Goal: Task Accomplishment & Management: Complete application form

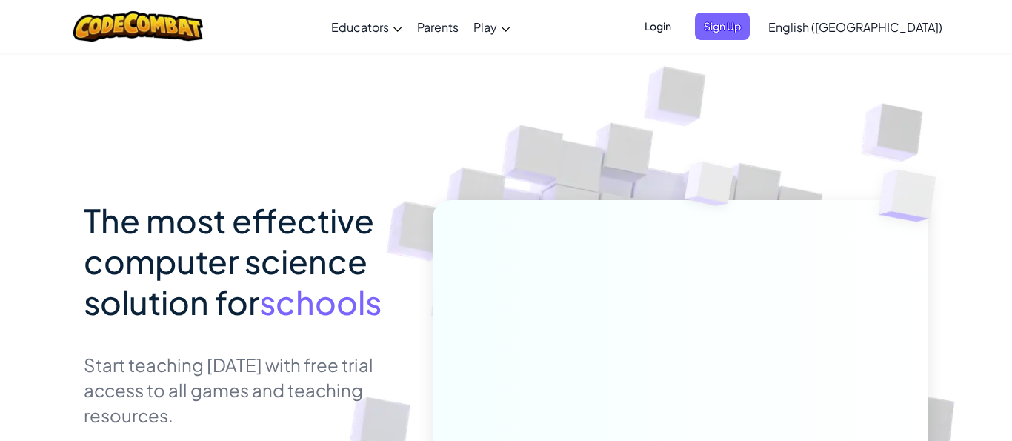
scroll to position [253, 0]
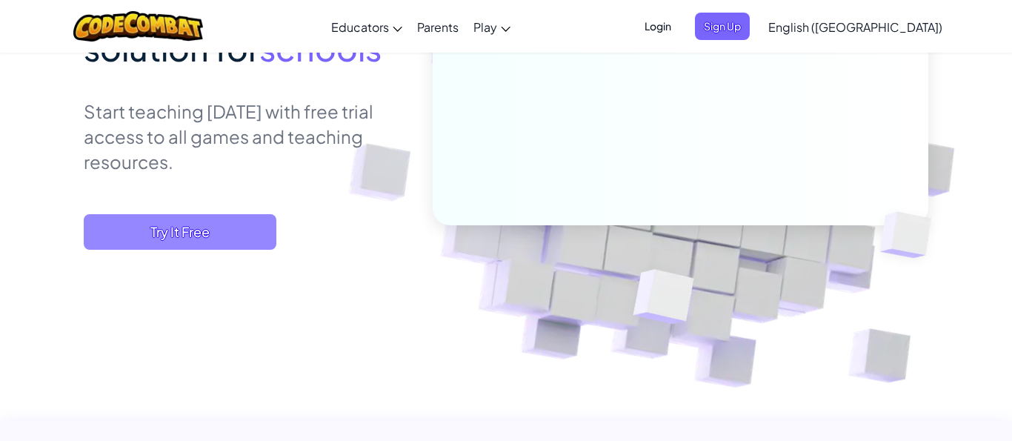
click at [250, 218] on span "Try It Free" at bounding box center [180, 232] width 193 height 36
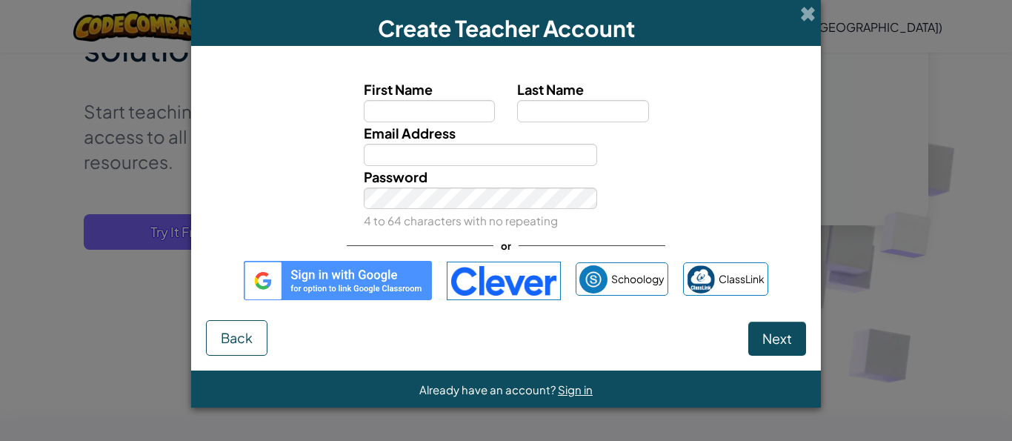
click at [350, 280] on img at bounding box center [338, 280] width 188 height 39
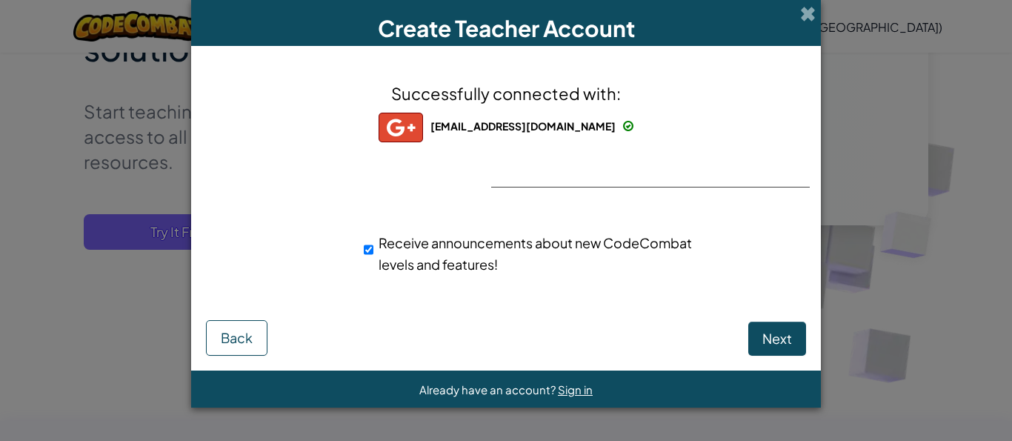
click at [369, 251] on input "Receive announcements about new CodeCombat levels and features!" at bounding box center [369, 250] width 10 height 30
checkbox input "false"
click at [787, 338] on span "Next" at bounding box center [777, 338] width 30 height 17
select select "Nigeria"
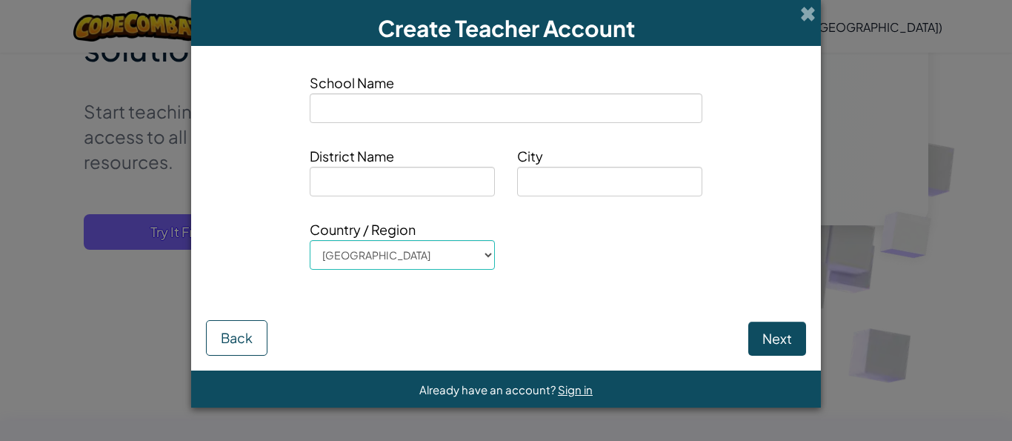
click at [529, 107] on input at bounding box center [506, 108] width 393 height 30
type input "C"
type input "De-elite's Technology"
click at [431, 169] on input at bounding box center [402, 182] width 185 height 30
type input "ALM"
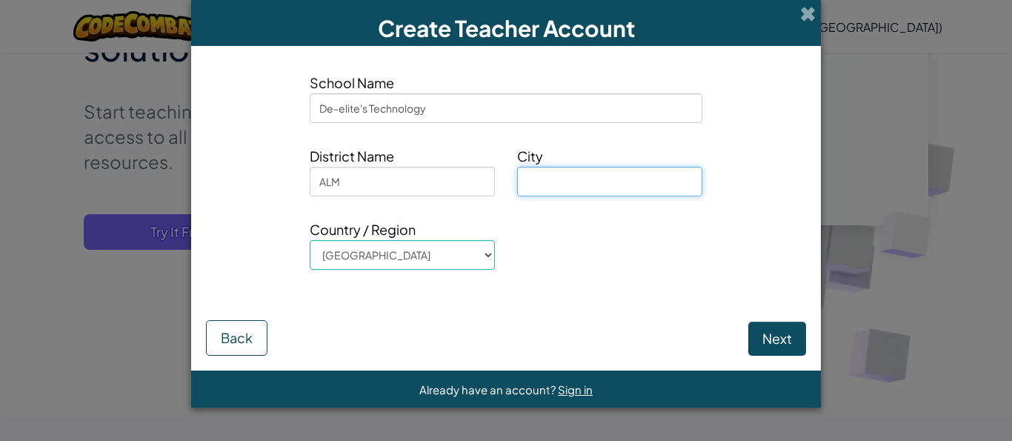
click at [622, 187] on input at bounding box center [609, 182] width 185 height 30
type input "i"
type input "IKL"
click at [766, 341] on button "Next" at bounding box center [777, 338] width 58 height 34
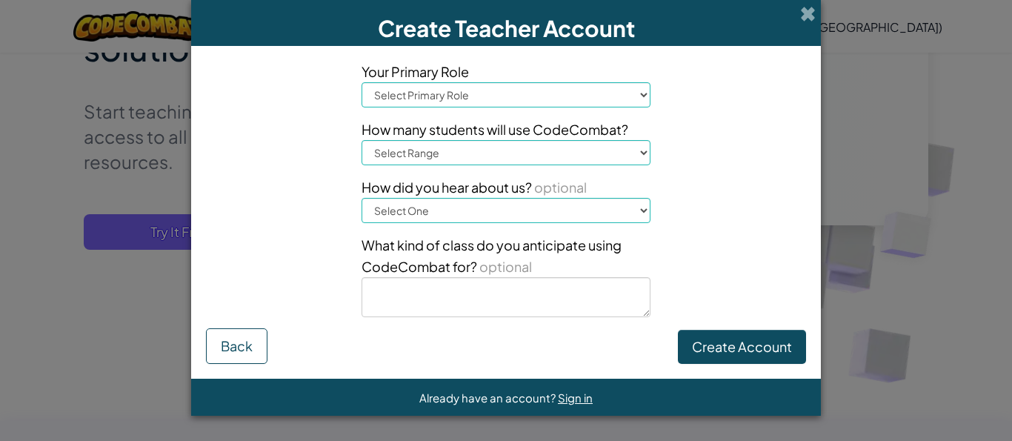
click at [361, 82] on select "Select Primary Role Principal Parent Technology coordinator Teacher Curriculum …" at bounding box center [505, 94] width 289 height 25
select select "Technology coordinator"
click option "Technology coordinator" at bounding box center [0, 0] width 0 height 0
click at [456, 168] on div "Your Primary Role Select Primary Role Principal Parent Technology coordinator T…" at bounding box center [505, 194] width 311 height 267
click at [361, 140] on select "Select Range 1-10 11-50 51-100 101-200 201-500 501-1000 1000+" at bounding box center [505, 152] width 289 height 25
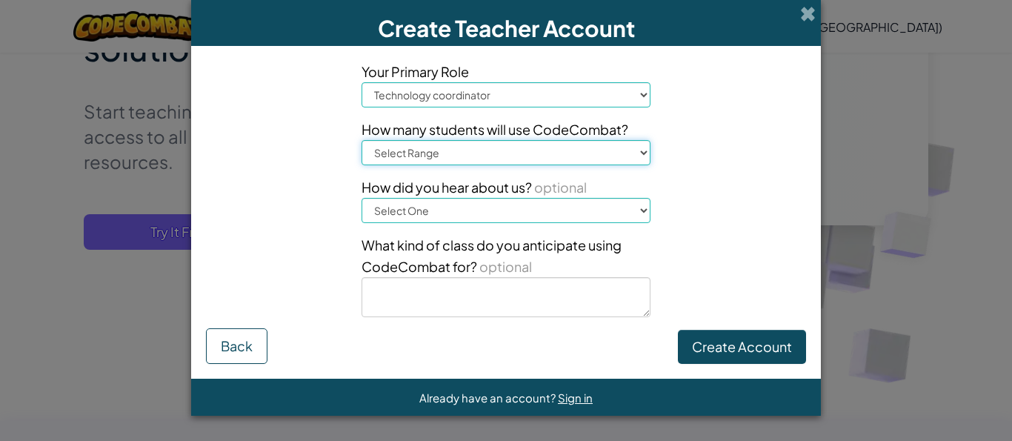
select select "11-50"
click option "11-50" at bounding box center [0, 0] width 0 height 0
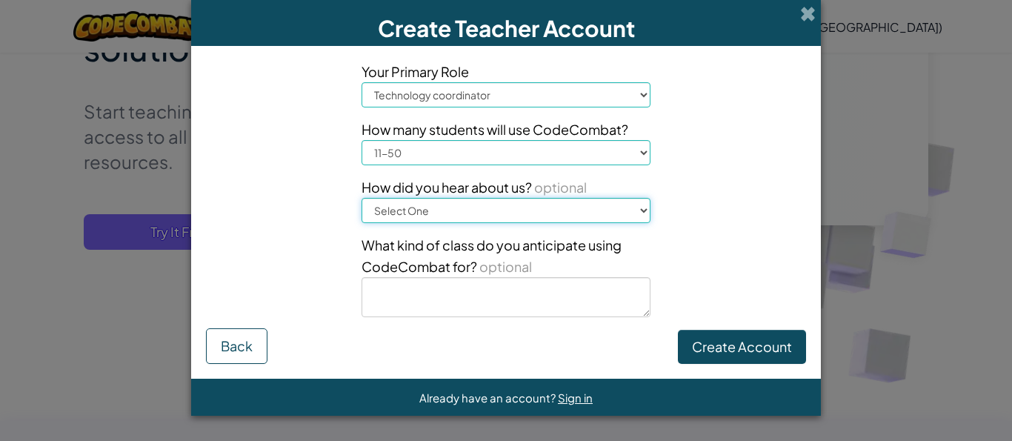
click at [361, 198] on select "Select One Conference (e.g. ISTE) Code.org/Hour of Code A teacher An administra…" at bounding box center [505, 210] width 289 height 25
select select "Google"
click option "Google" at bounding box center [0, 0] width 0 height 0
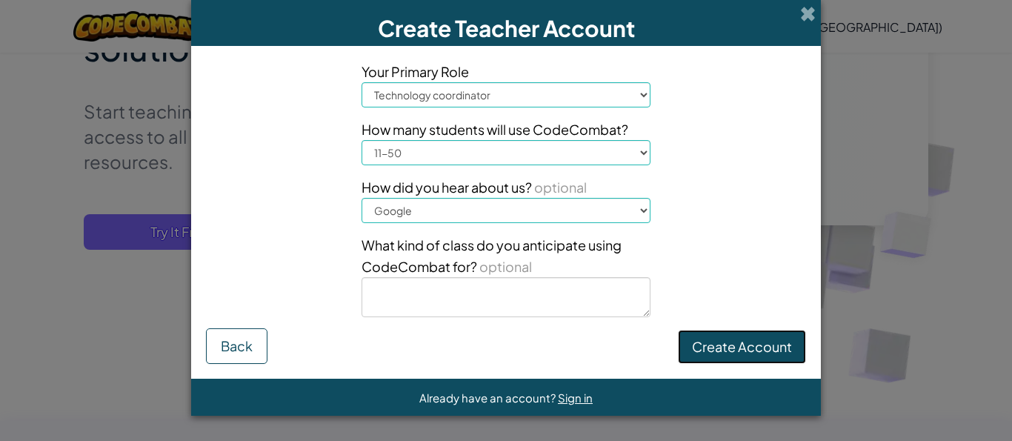
click at [704, 345] on button "Create Account" at bounding box center [742, 347] width 128 height 34
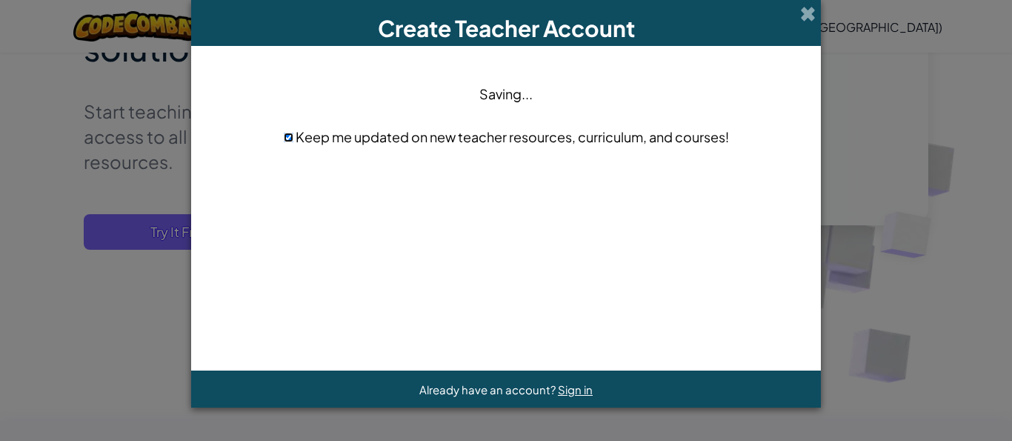
click at [287, 141] on input "checkbox" at bounding box center [289, 138] width 10 height 10
checkbox input "false"
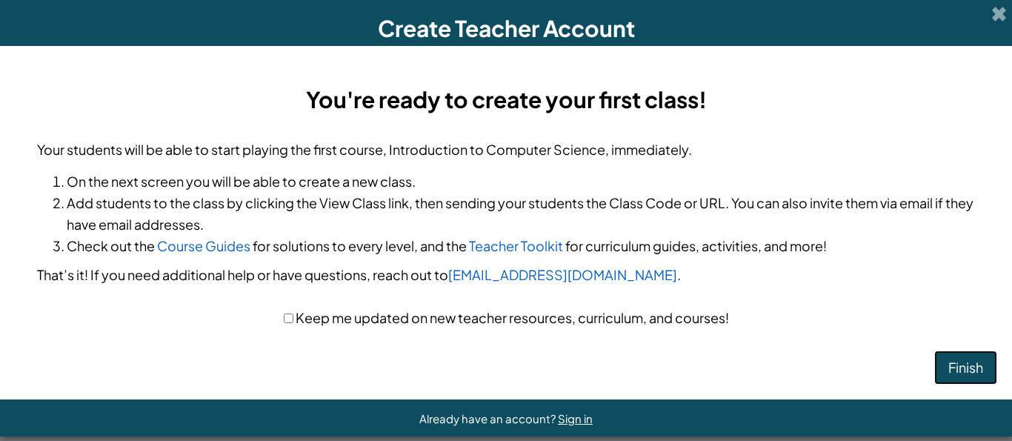
click at [954, 374] on button "Finish" at bounding box center [965, 367] width 63 height 34
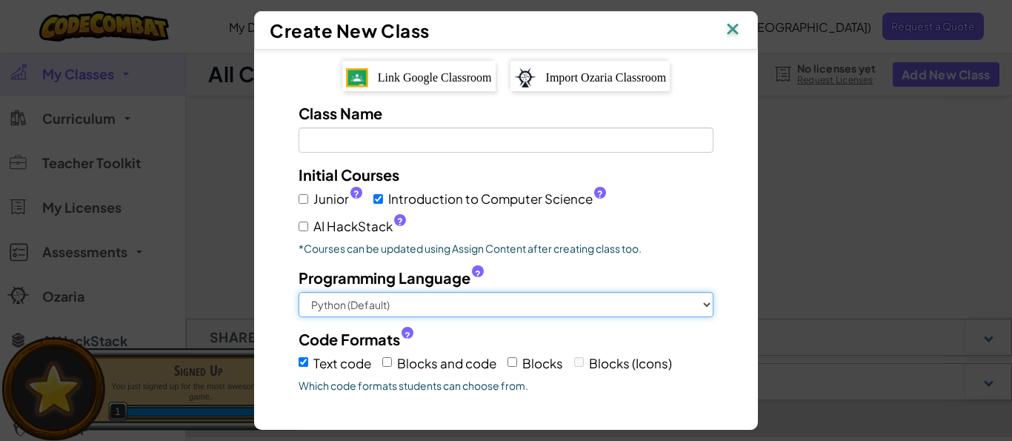
click at [298, 292] on select "Python (Default) JavaScript C++ [GEOGRAPHIC_DATA] (Experimental)" at bounding box center [505, 304] width 415 height 25
click at [555, 307] on select "Python (Default) JavaScript C++ [GEOGRAPHIC_DATA] (Experimental)" at bounding box center [505, 304] width 415 height 25
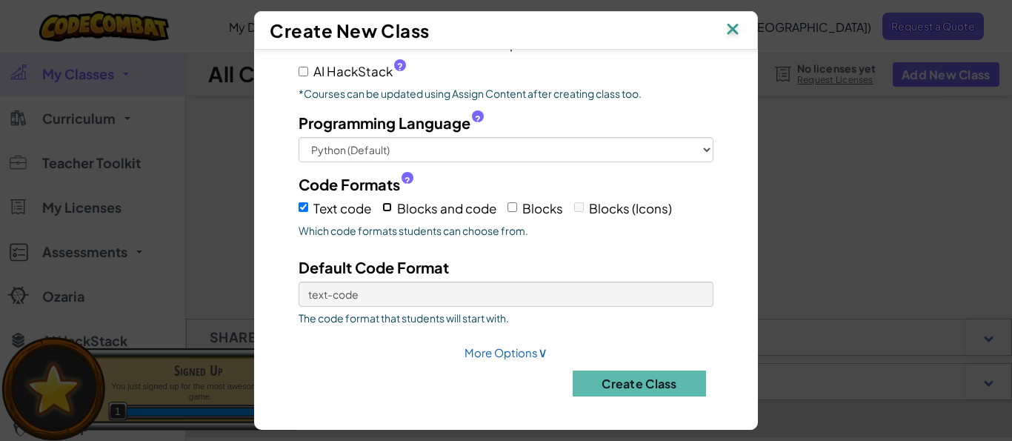
click at [389, 207] on input "Blocks and code" at bounding box center [387, 207] width 10 height 10
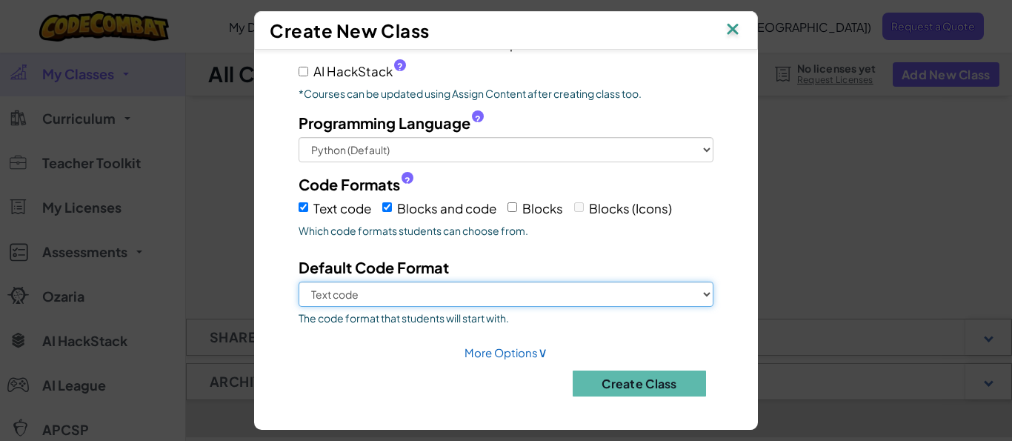
click at [298, 281] on select "Text code Blocks and code" at bounding box center [505, 293] width 415 height 25
click at [507, 293] on select "Text code Blocks and code" at bounding box center [505, 293] width 415 height 25
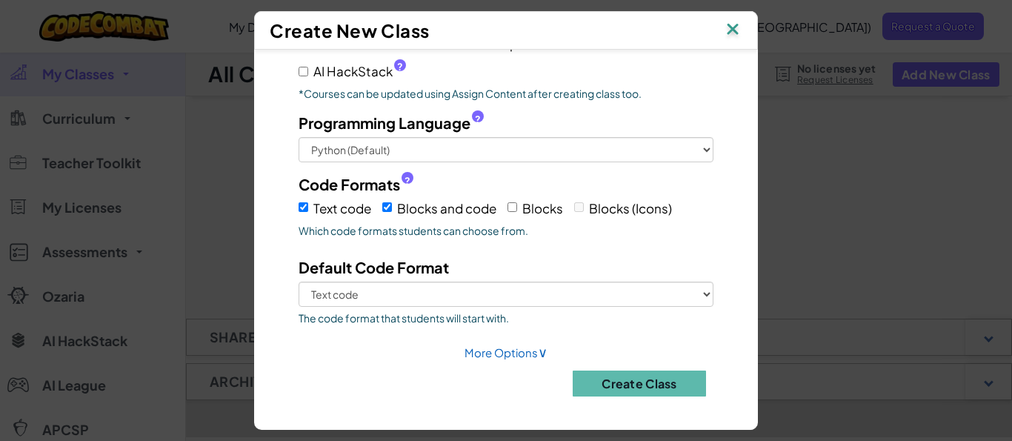
drag, startPoint x: 400, startPoint y: 204, endPoint x: 415, endPoint y: 205, distance: 14.9
click at [401, 204] on span "Blocks and code" at bounding box center [446, 208] width 99 height 16
click at [392, 204] on input "Blocks and code" at bounding box center [387, 207] width 10 height 10
checkbox input "false"
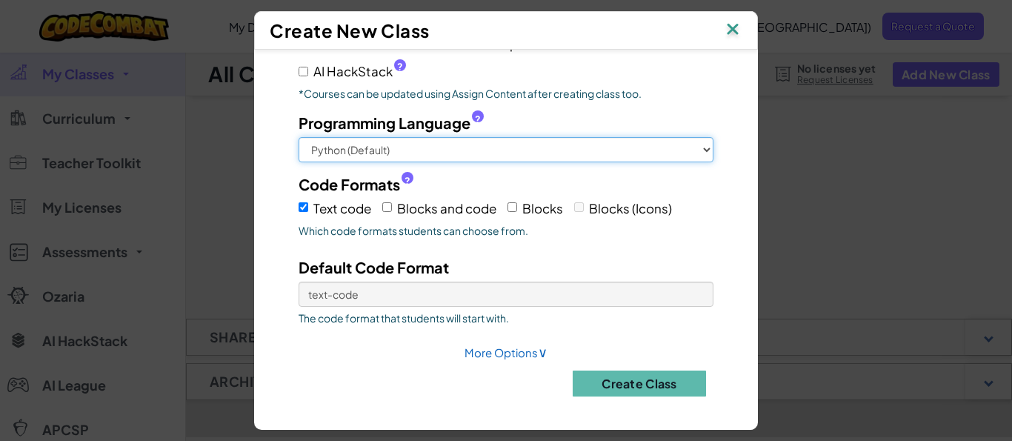
click at [298, 137] on select "Python (Default) JavaScript C++ [GEOGRAPHIC_DATA] (Experimental)" at bounding box center [505, 149] width 415 height 25
select select "javascript"
click option "JavaScript" at bounding box center [0, 0] width 0 height 0
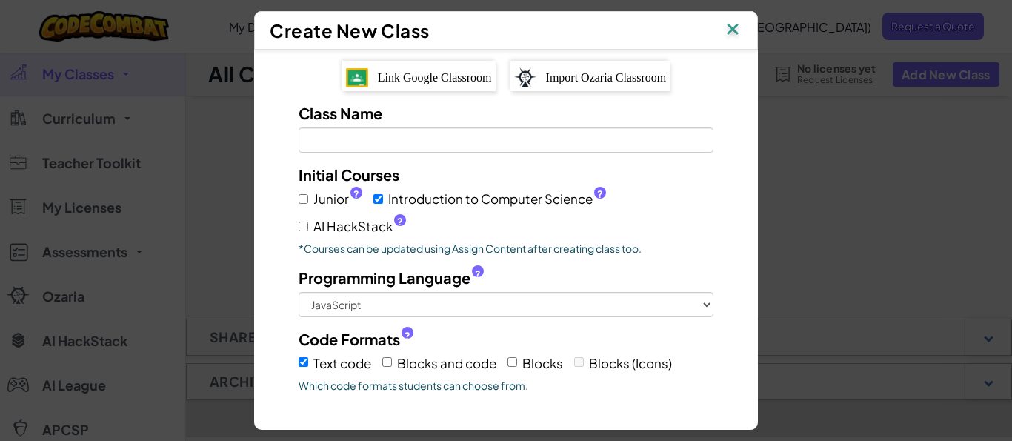
click at [306, 207] on label "Junior ?" at bounding box center [330, 198] width 64 height 21
click at [306, 204] on input "Junior ?" at bounding box center [303, 199] width 10 height 10
checkbox input "true"
click at [307, 221] on label "AI HackStack ?" at bounding box center [351, 226] width 107 height 21
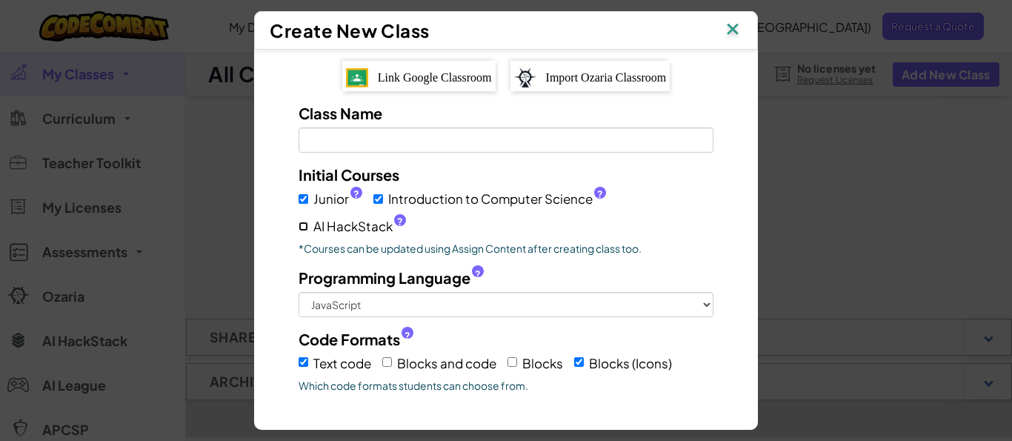
click at [307, 221] on input "AI HackStack ?" at bounding box center [303, 226] width 10 height 10
checkbox input "true"
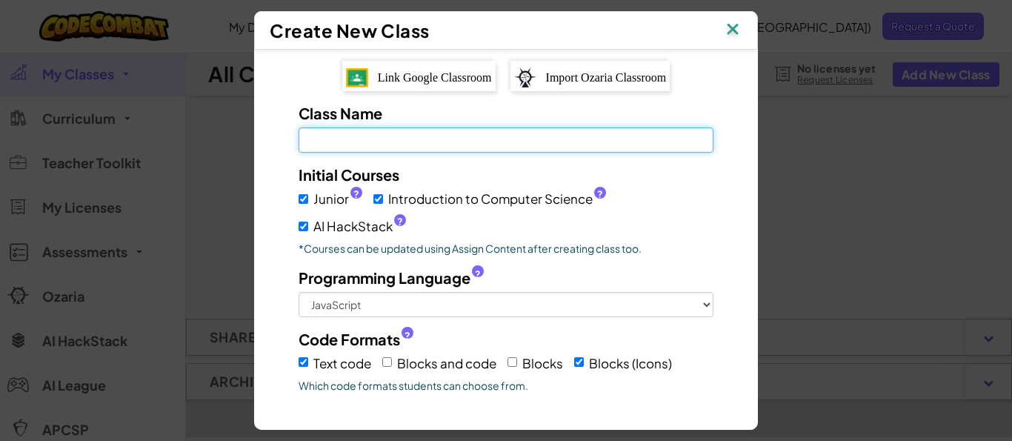
click at [466, 144] on input "Class Name Field is required" at bounding box center [505, 139] width 415 height 25
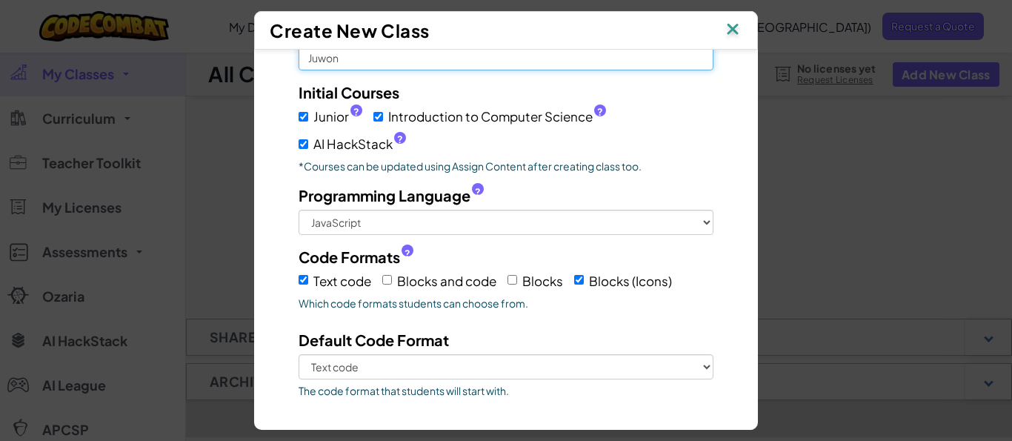
scroll to position [155, 0]
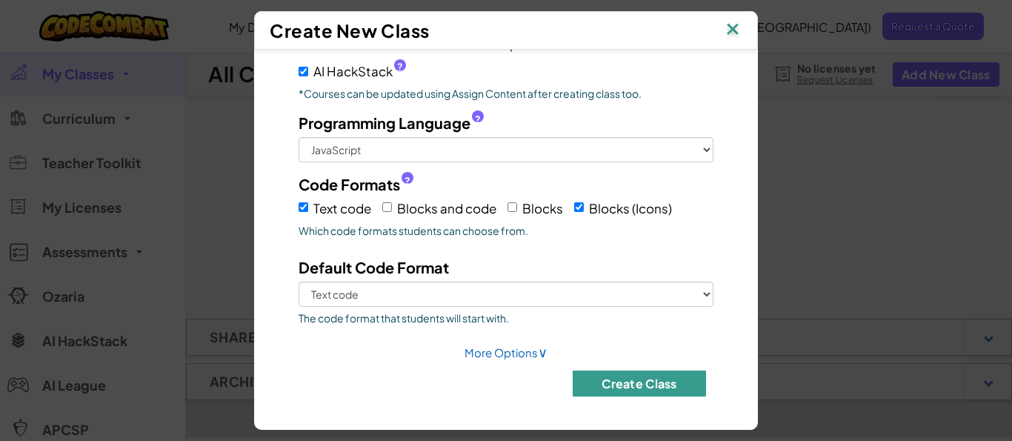
type input "Juwon"
click at [615, 384] on button "Create Class" at bounding box center [638, 383] width 133 height 26
click at [512, 355] on link "More Options ∨" at bounding box center [505, 352] width 83 height 14
select select
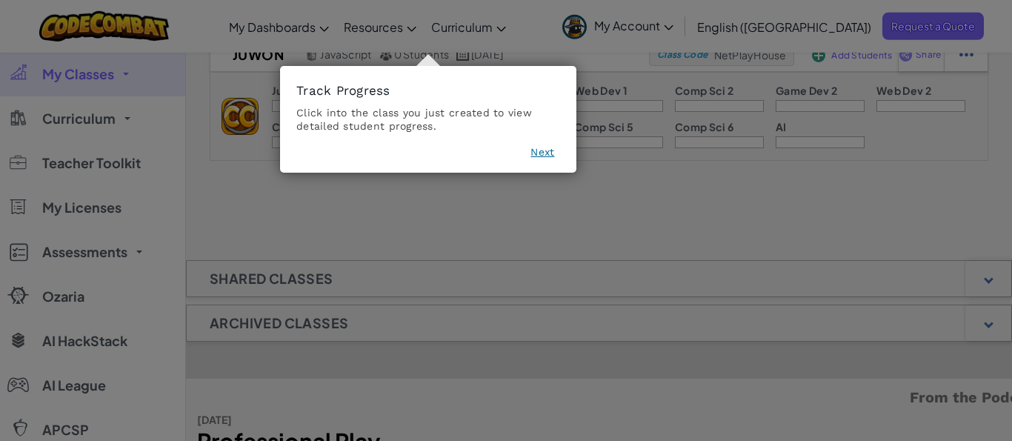
scroll to position [0, 0]
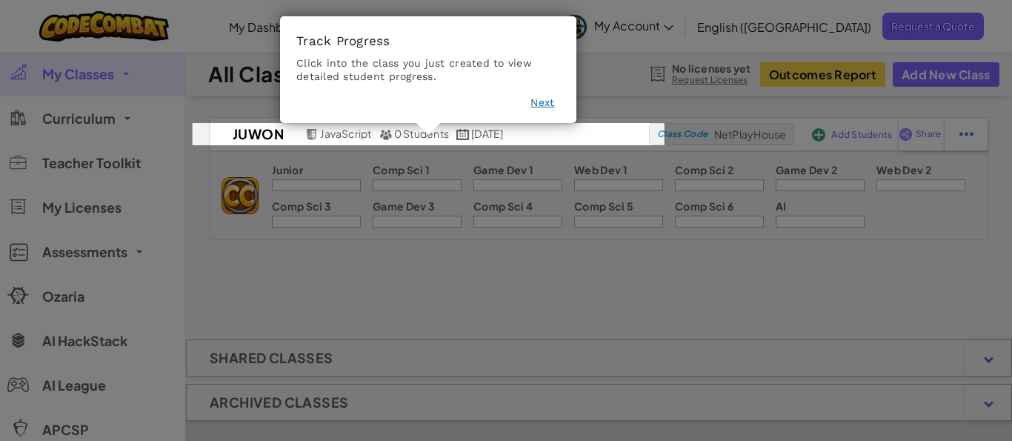
click at [540, 103] on button "Next" at bounding box center [542, 102] width 24 height 15
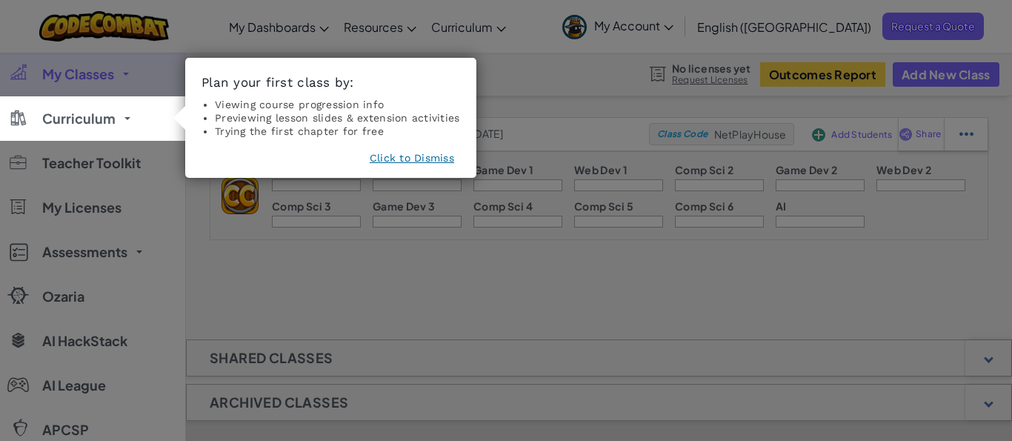
click at [444, 161] on button "Click to Dismiss" at bounding box center [412, 157] width 84 height 15
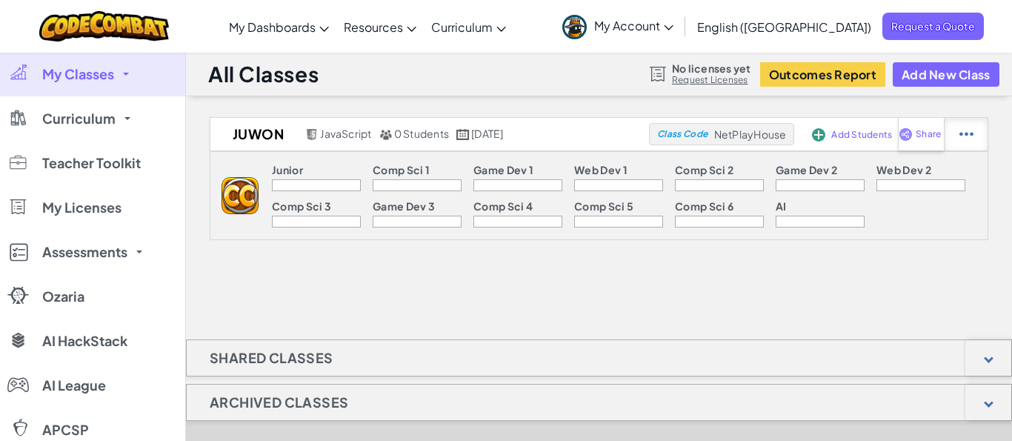
click at [973, 138] on img at bounding box center [966, 133] width 14 height 13
select select "javascript"
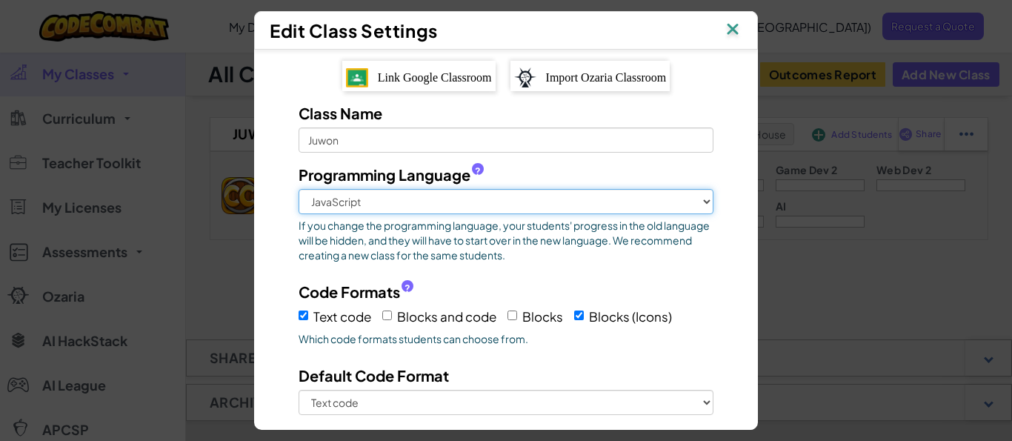
click at [298, 189] on select "Python (Default) JavaScript C++ [GEOGRAPHIC_DATA] (Experimental)" at bounding box center [505, 201] width 415 height 25
click option "JavaScript" at bounding box center [0, 0] width 0 height 0
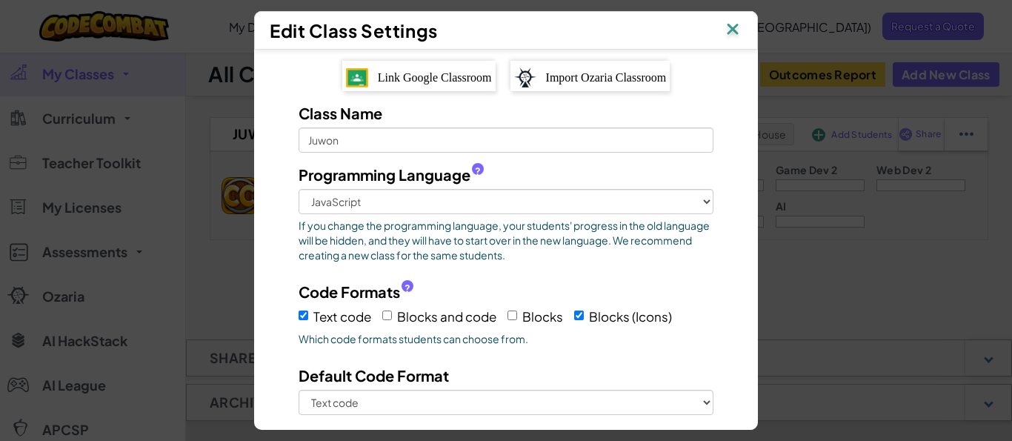
click at [741, 39] on img at bounding box center [732, 30] width 19 height 22
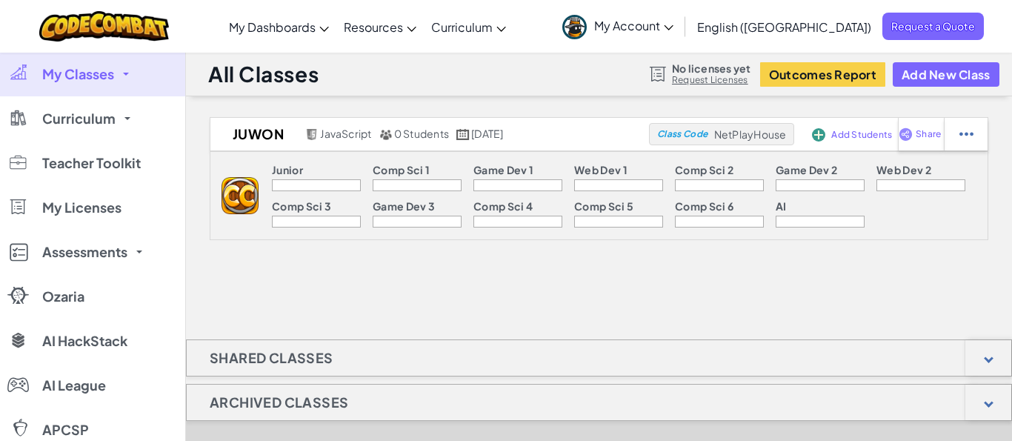
click at [673, 30] on span "My Account" at bounding box center [633, 26] width 79 height 16
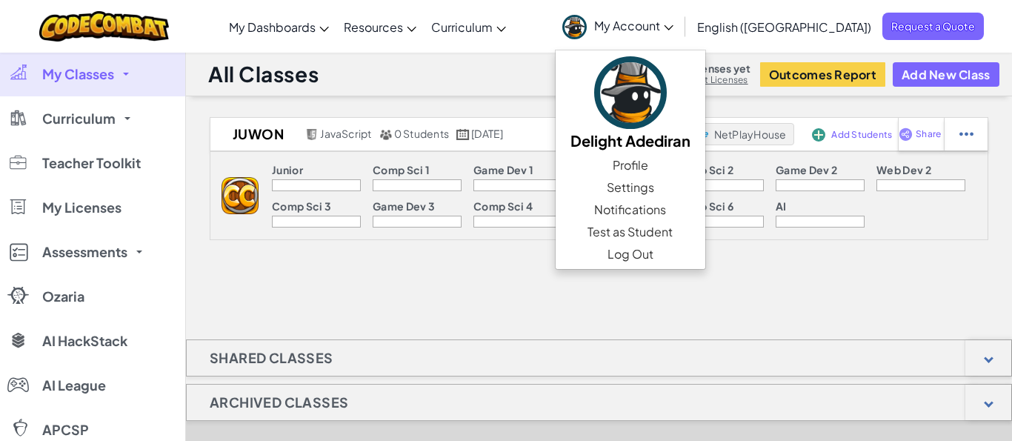
click at [673, 31] on span "My Account" at bounding box center [633, 26] width 79 height 16
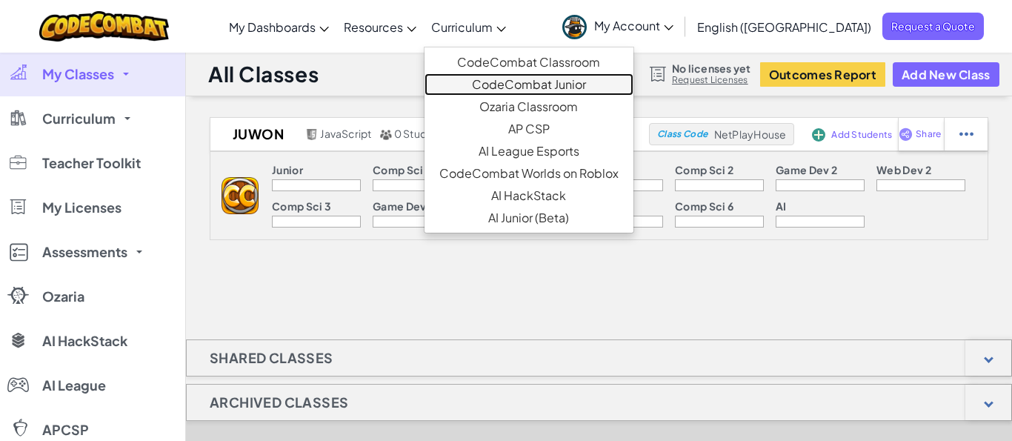
click at [595, 76] on link "CodeCombat Junior" at bounding box center [528, 84] width 209 height 22
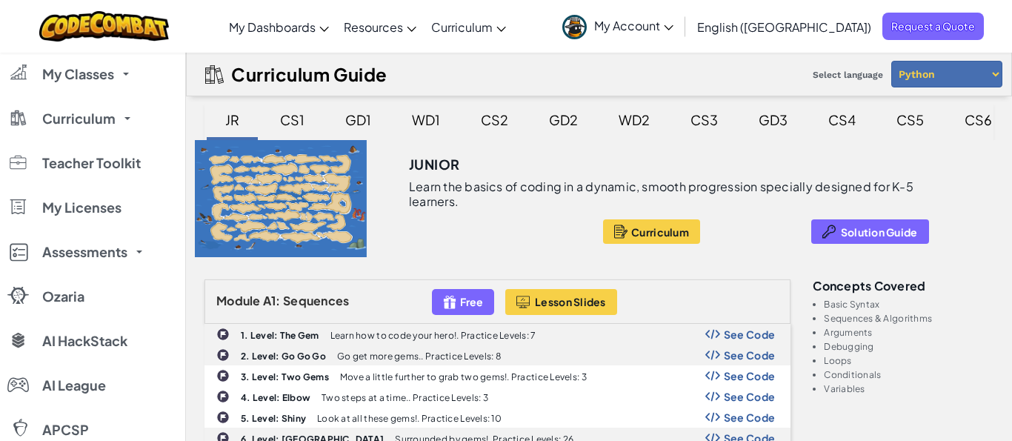
scroll to position [84, 0]
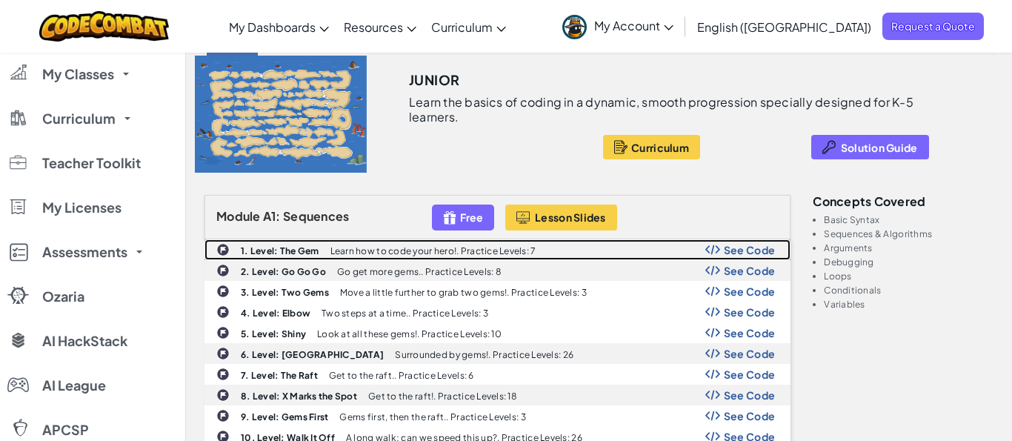
click at [744, 244] on span "See Code" at bounding box center [750, 250] width 52 height 12
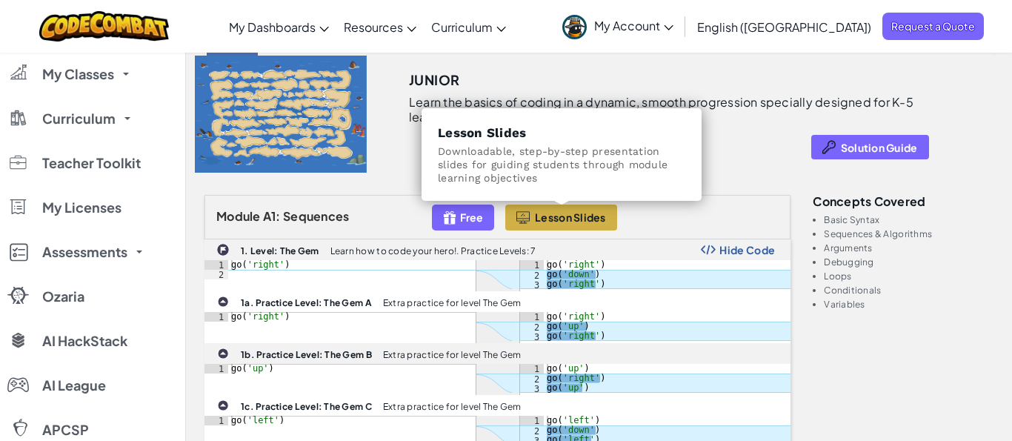
click at [541, 215] on span "Lesson Slides" at bounding box center [570, 217] width 71 height 12
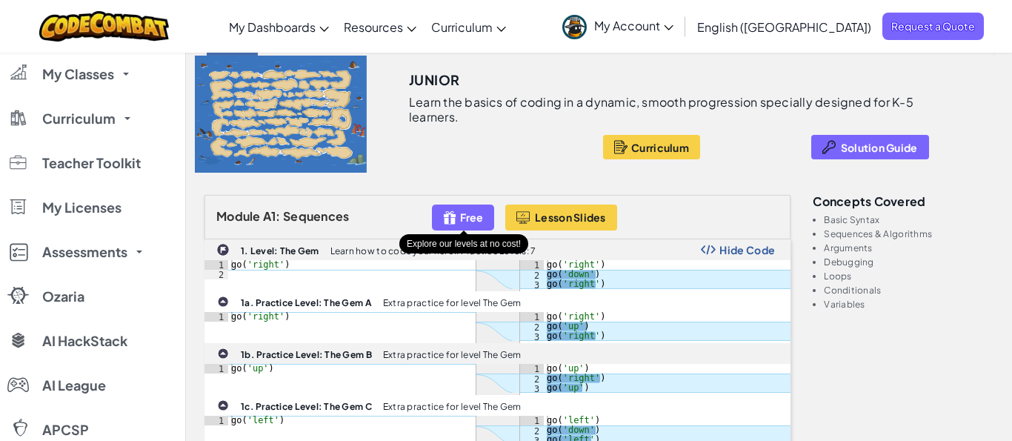
click at [471, 217] on span "Free" at bounding box center [471, 217] width 23 height 12
click at [452, 218] on img at bounding box center [449, 217] width 13 height 17
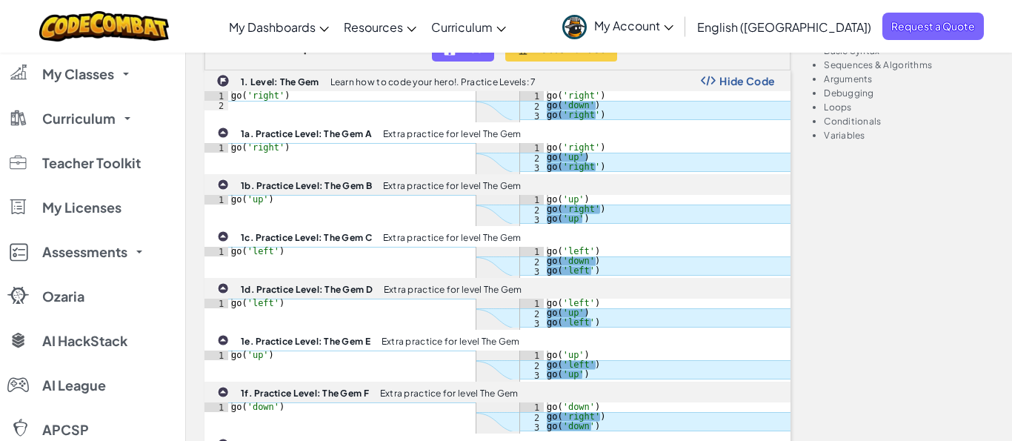
scroll to position [0, 0]
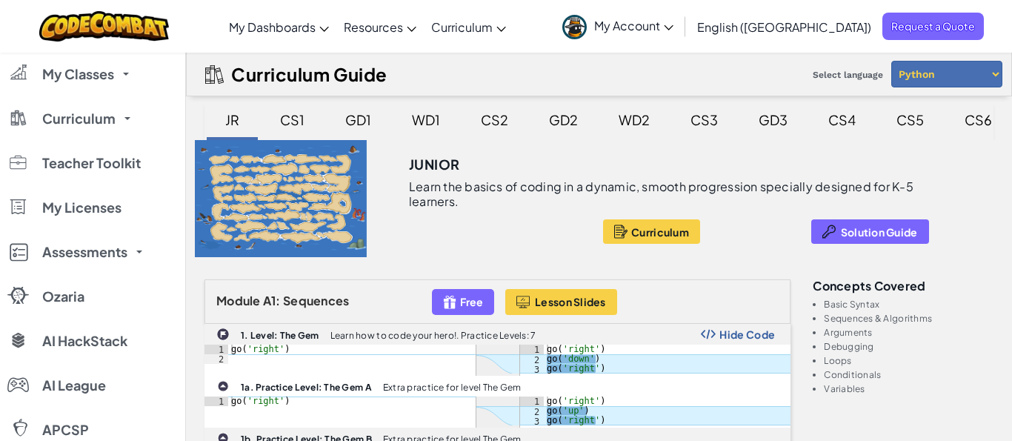
click at [891, 61] on select "Python JavaScript" at bounding box center [946, 74] width 111 height 27
select select "javascript"
click option "JavaScript" at bounding box center [0, 0] width 0 height 0
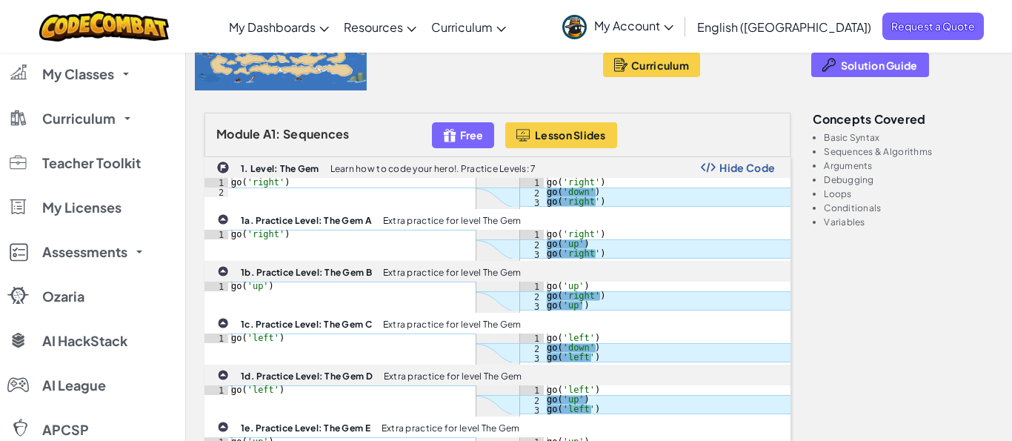
scroll to position [169, 0]
